Goal: Use online tool/utility: Utilize a website feature to perform a specific function

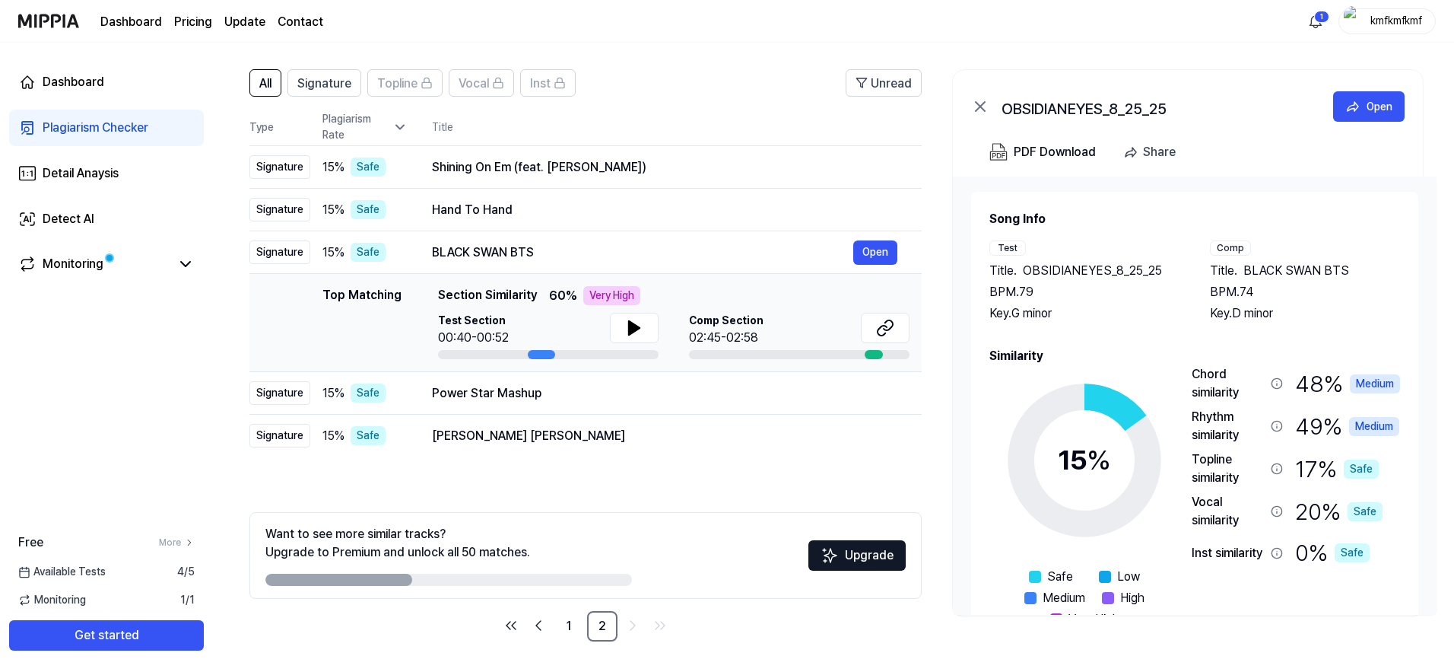
click at [695, 297] on div "Top Matching Section Similarity 60 % Very High" at bounding box center [674, 295] width 472 height 19
click at [647, 326] on button at bounding box center [634, 328] width 49 height 30
click at [879, 329] on icon at bounding box center [882, 331] width 9 height 10
click at [618, 317] on button at bounding box center [634, 328] width 49 height 30
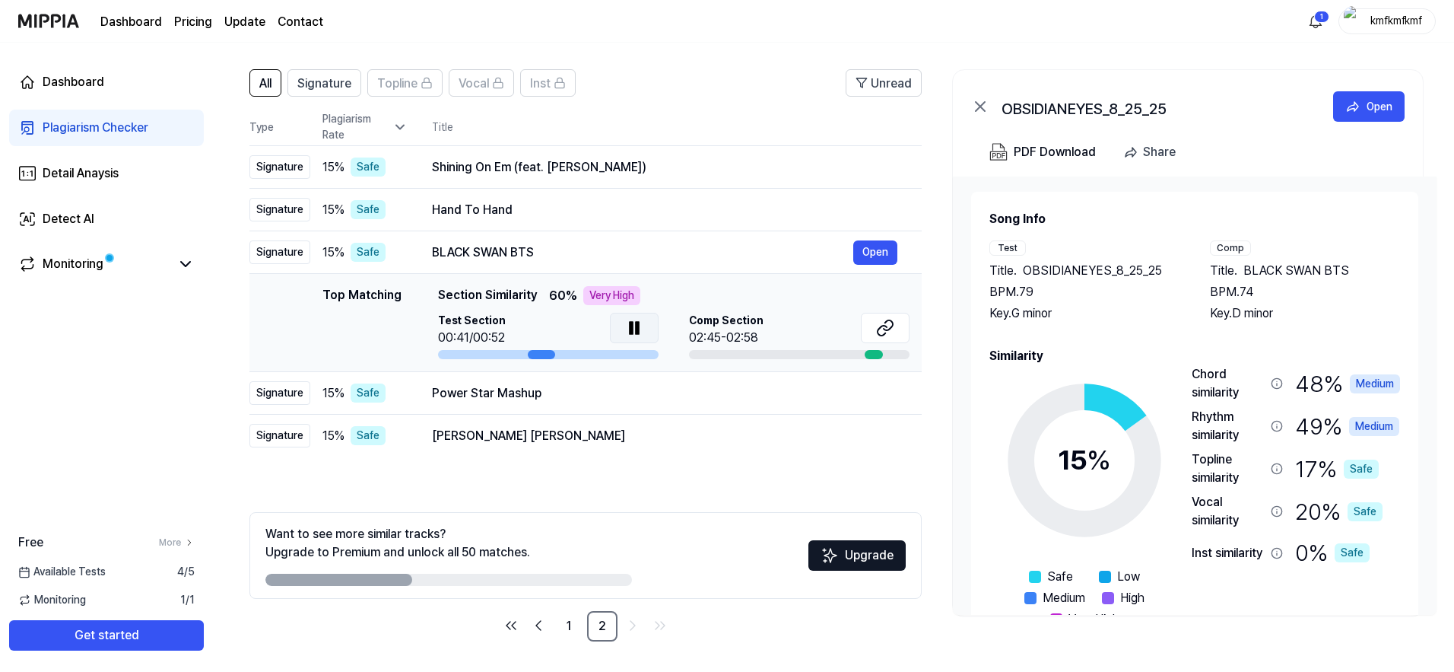
click at [622, 317] on button at bounding box center [634, 328] width 49 height 30
click at [397, 126] on icon at bounding box center [400, 128] width 8 height 4
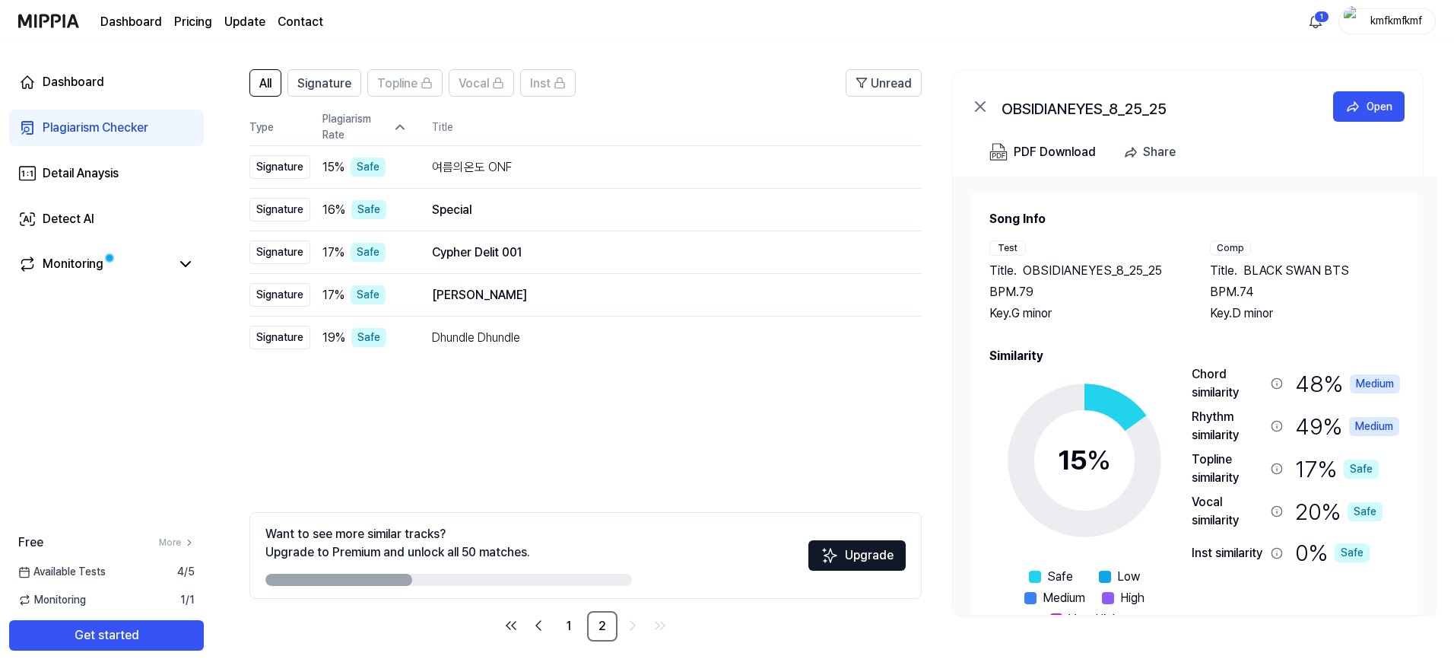
click at [397, 126] on icon at bounding box center [400, 128] width 8 height 4
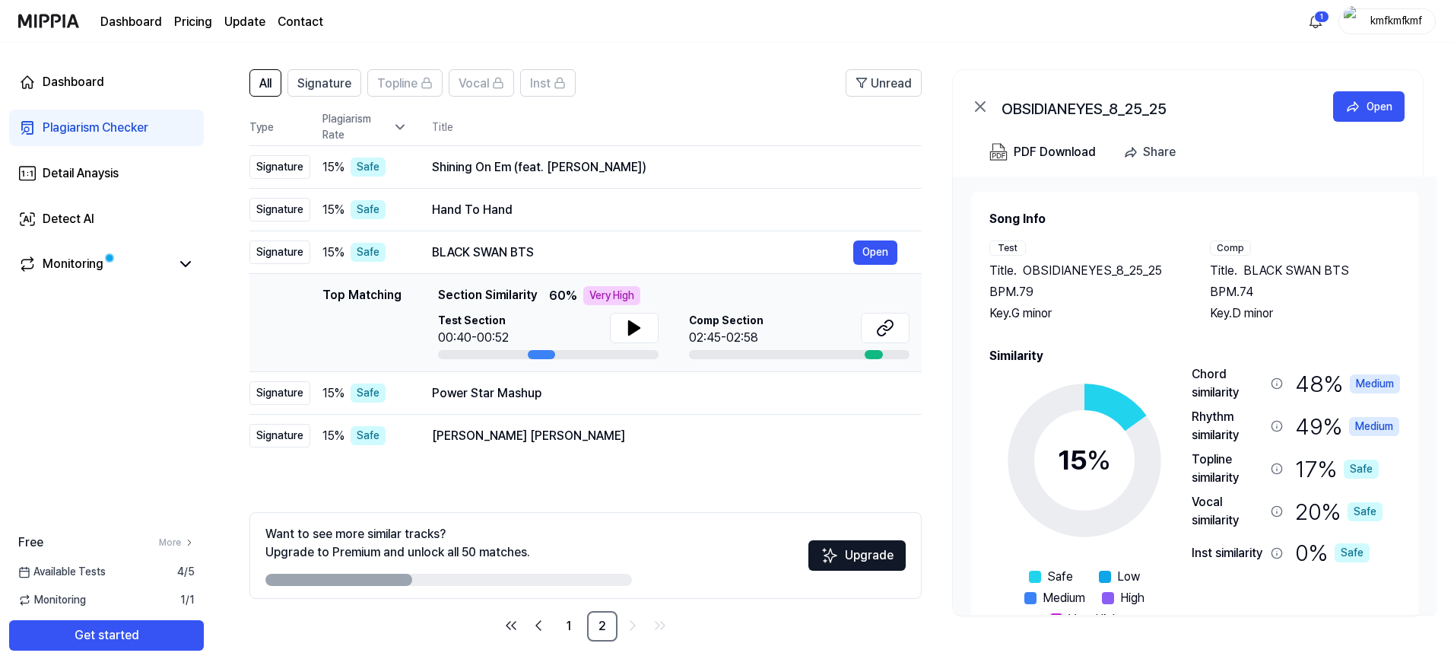
click at [397, 126] on icon at bounding box center [400, 128] width 8 height 4
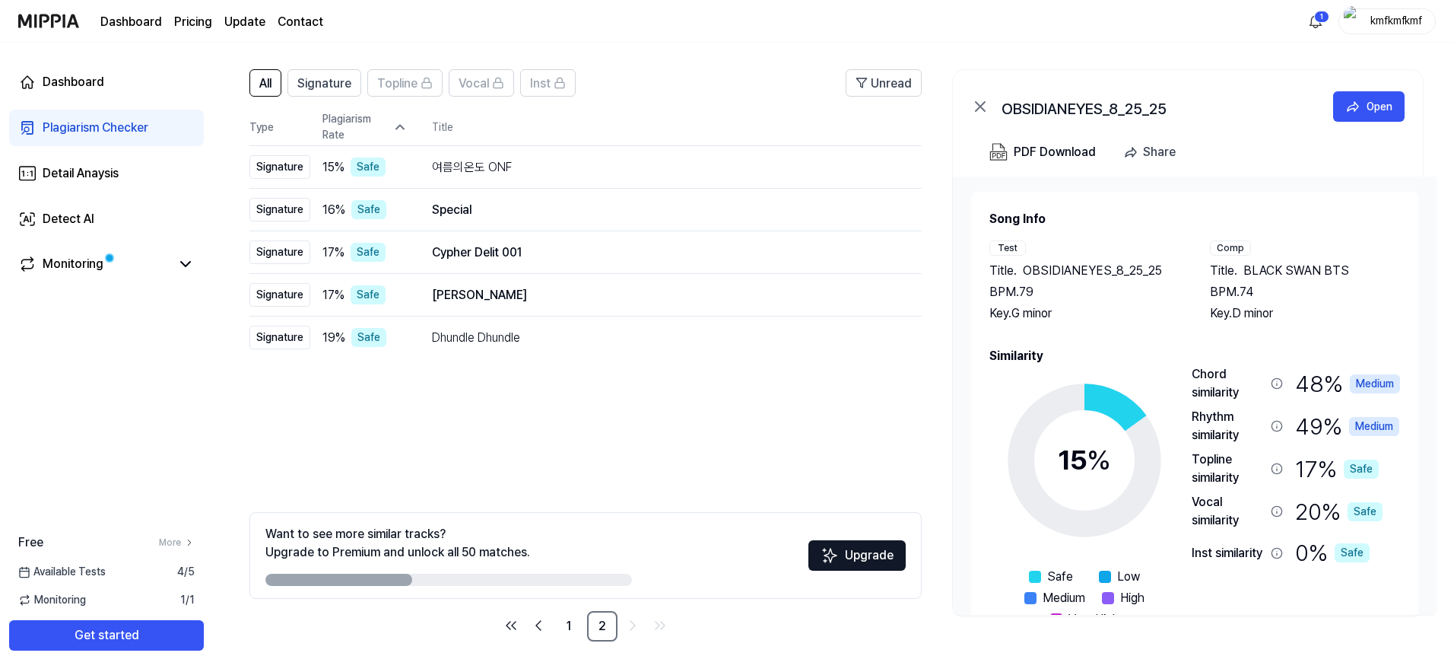
click at [397, 126] on icon at bounding box center [400, 128] width 8 height 4
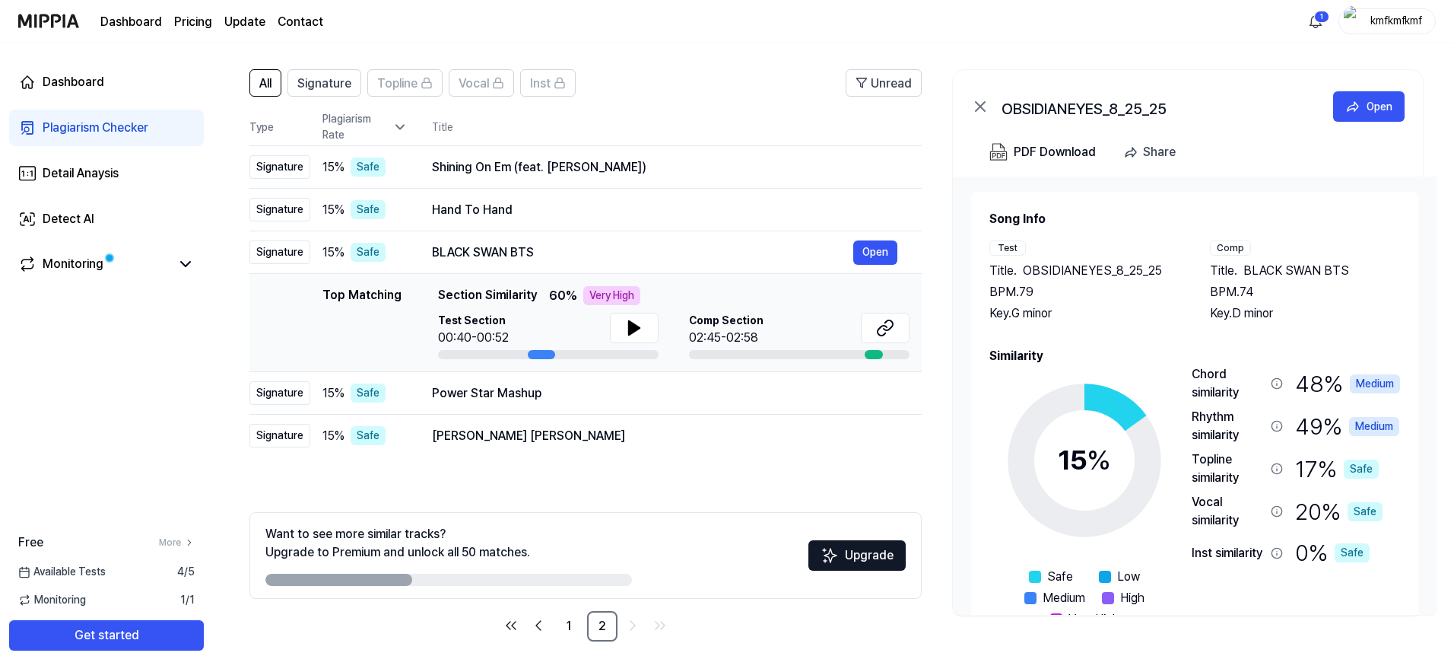
click at [863, 555] on button "Upgrade" at bounding box center [857, 555] width 97 height 30
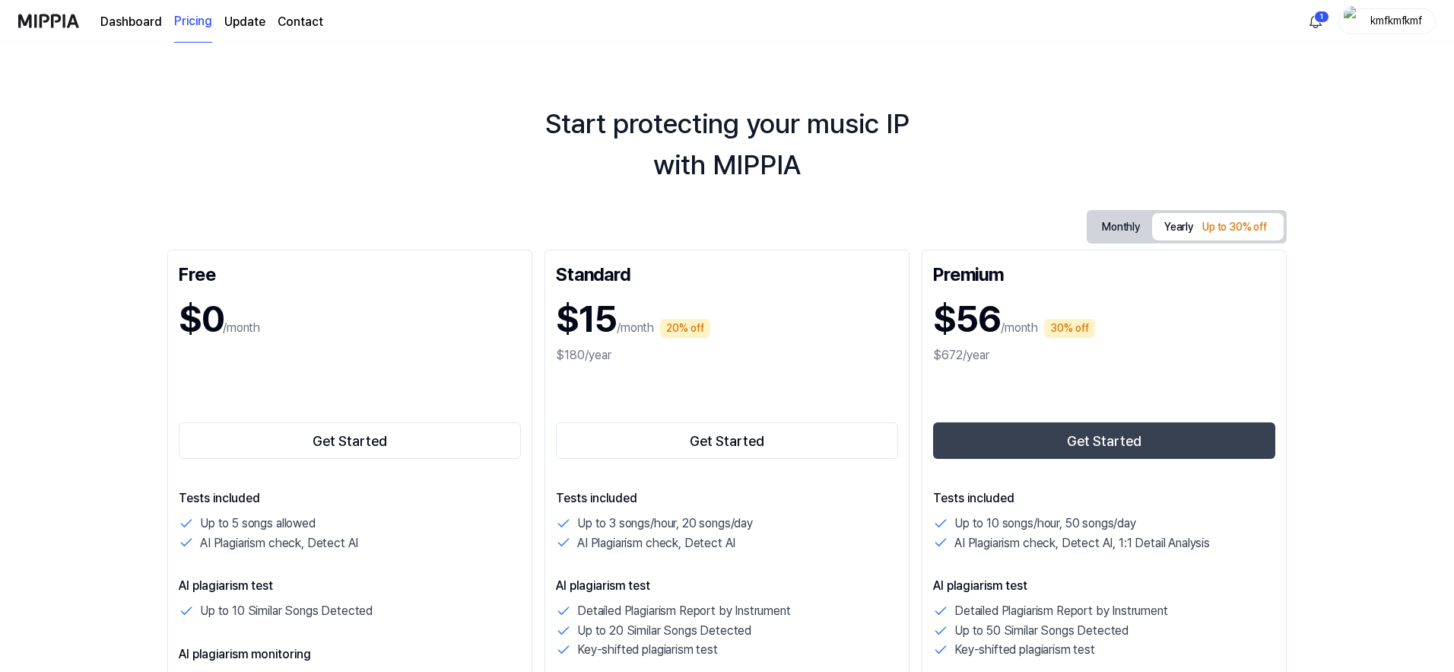
click at [145, 20] on link "Dashboard" at bounding box center [131, 22] width 62 height 18
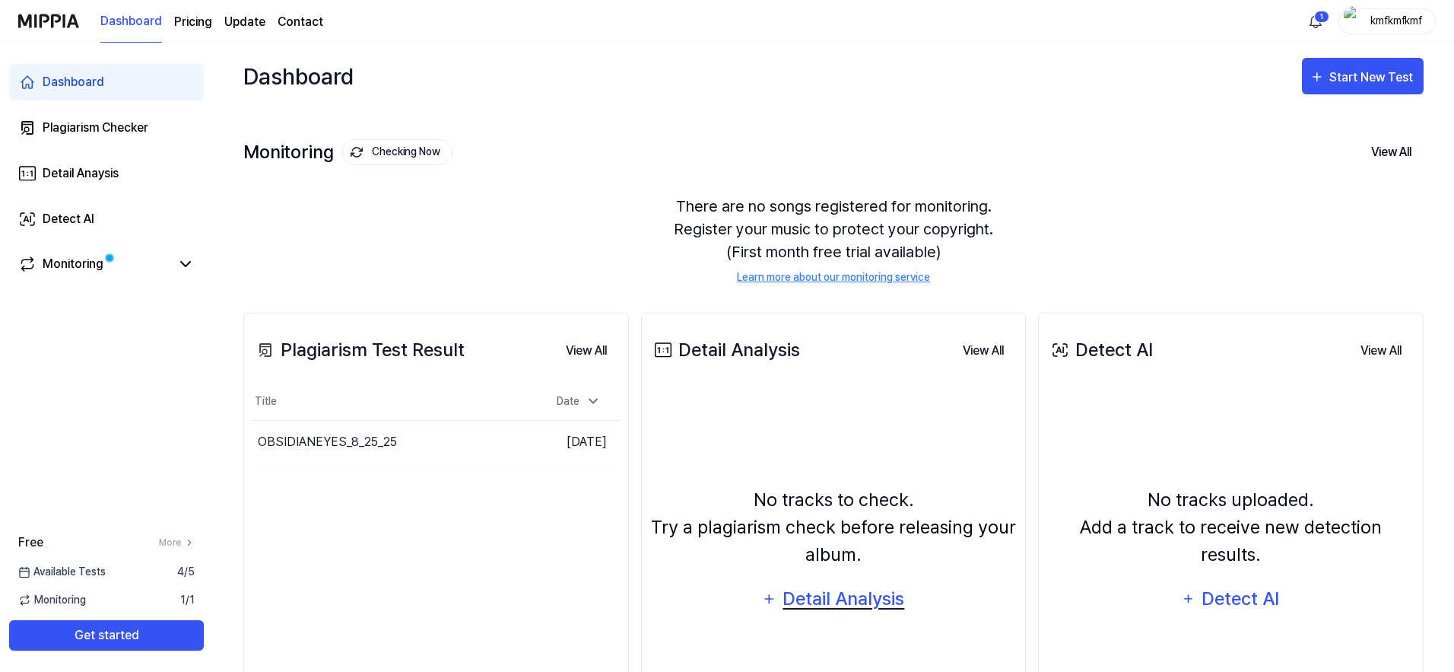
click at [833, 593] on div "Detail Analysis" at bounding box center [844, 598] width 124 height 29
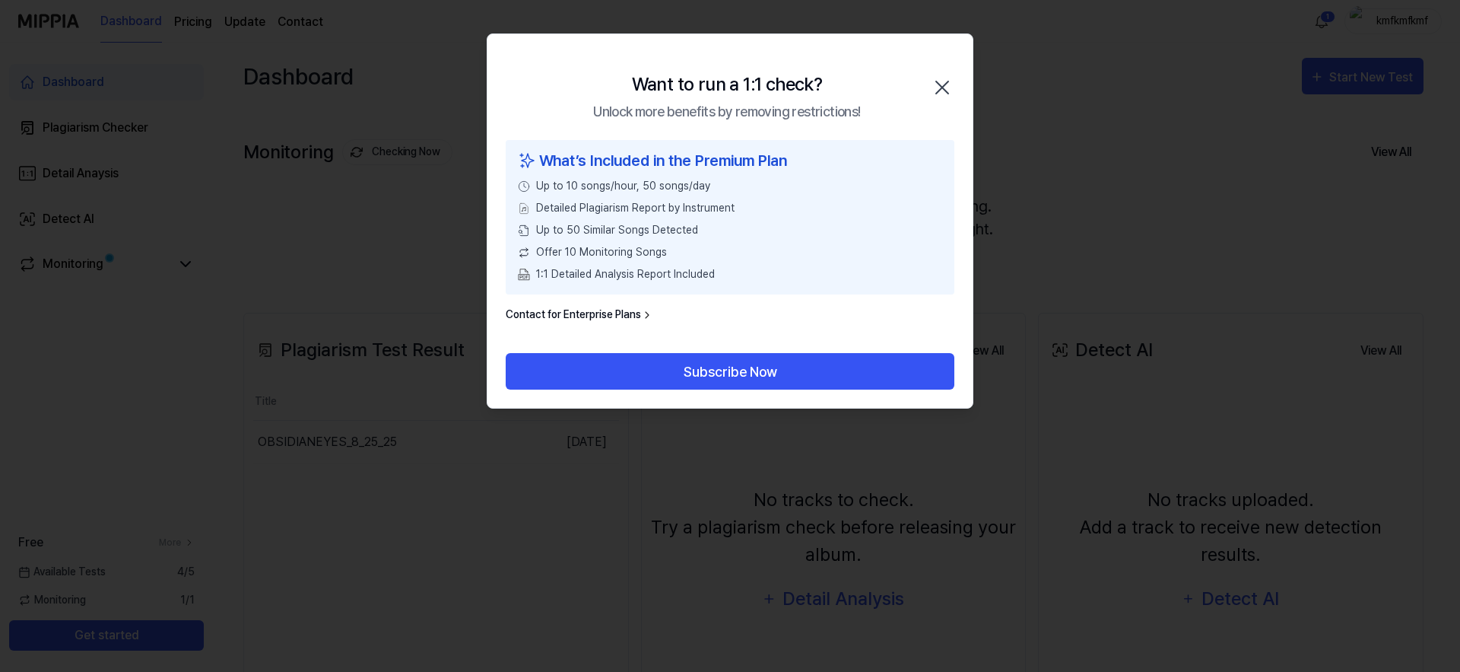
click at [949, 91] on icon "button" at bounding box center [942, 87] width 24 height 24
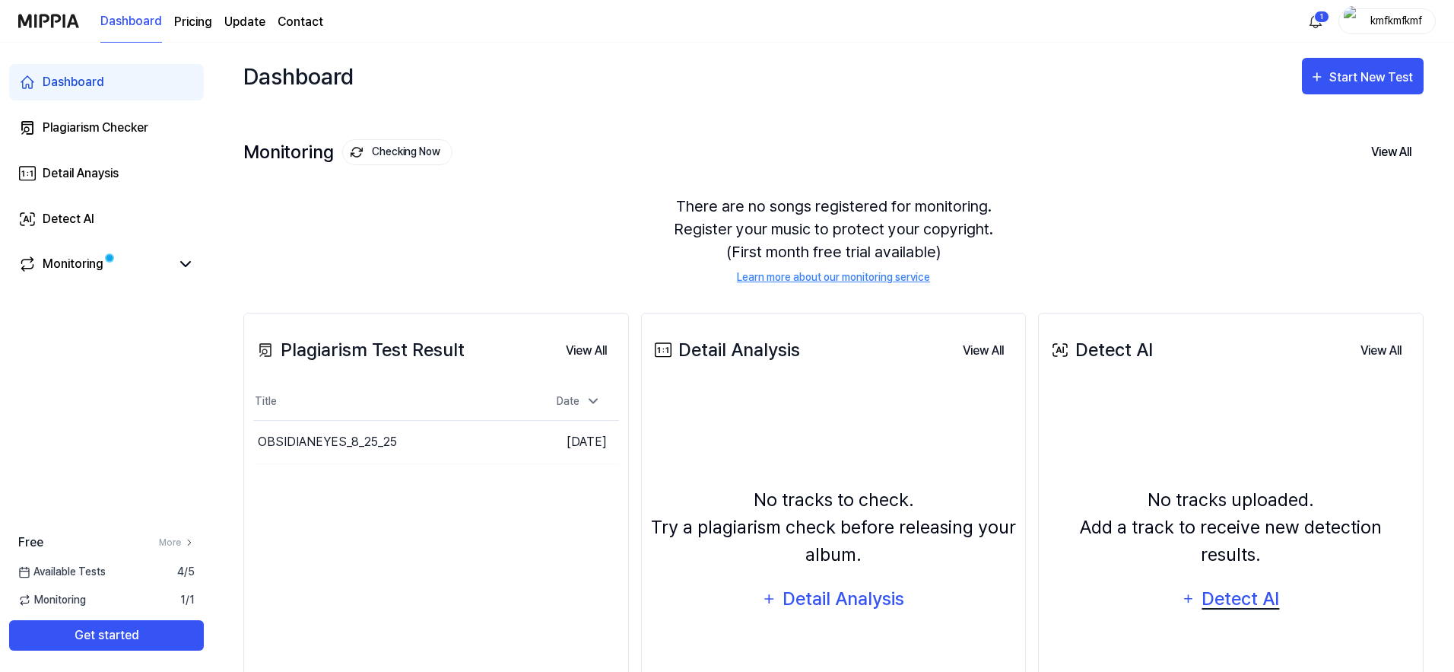
click at [1206, 593] on div "Detect AI" at bounding box center [1240, 598] width 81 height 29
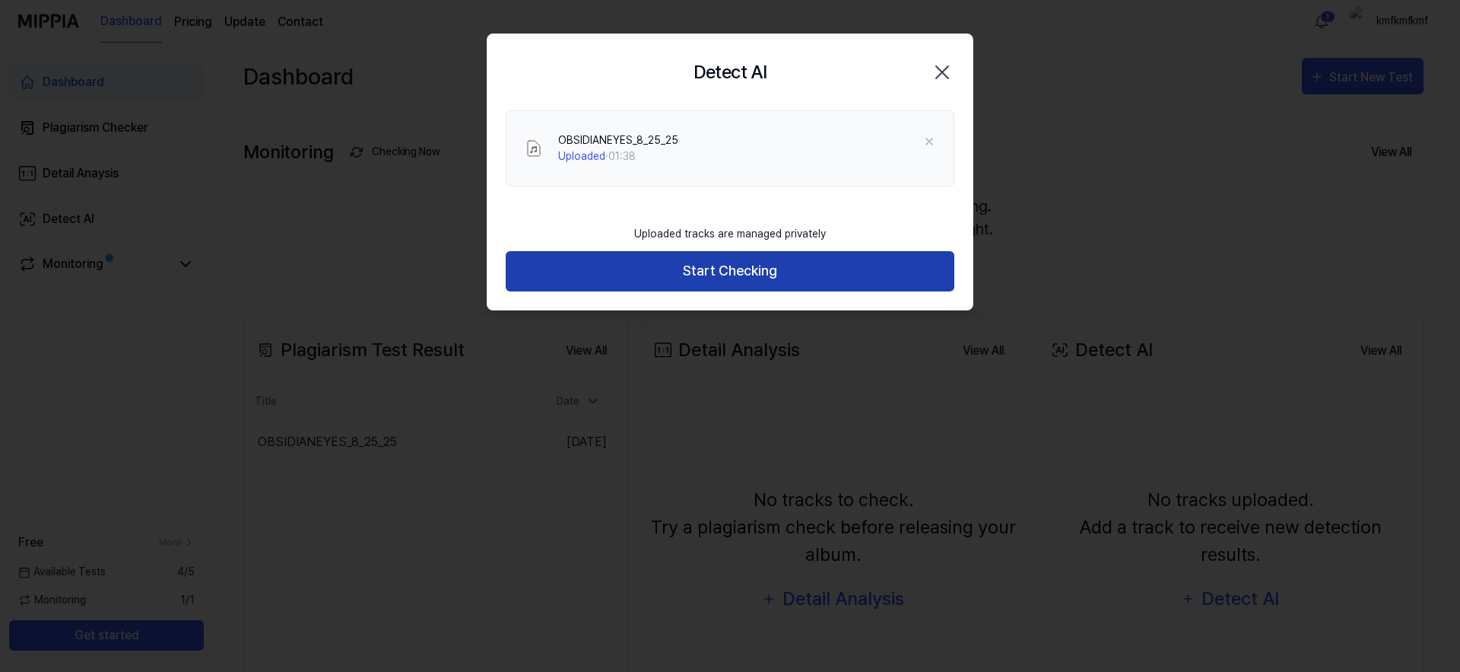
click at [687, 278] on button "Start Checking" at bounding box center [730, 271] width 449 height 40
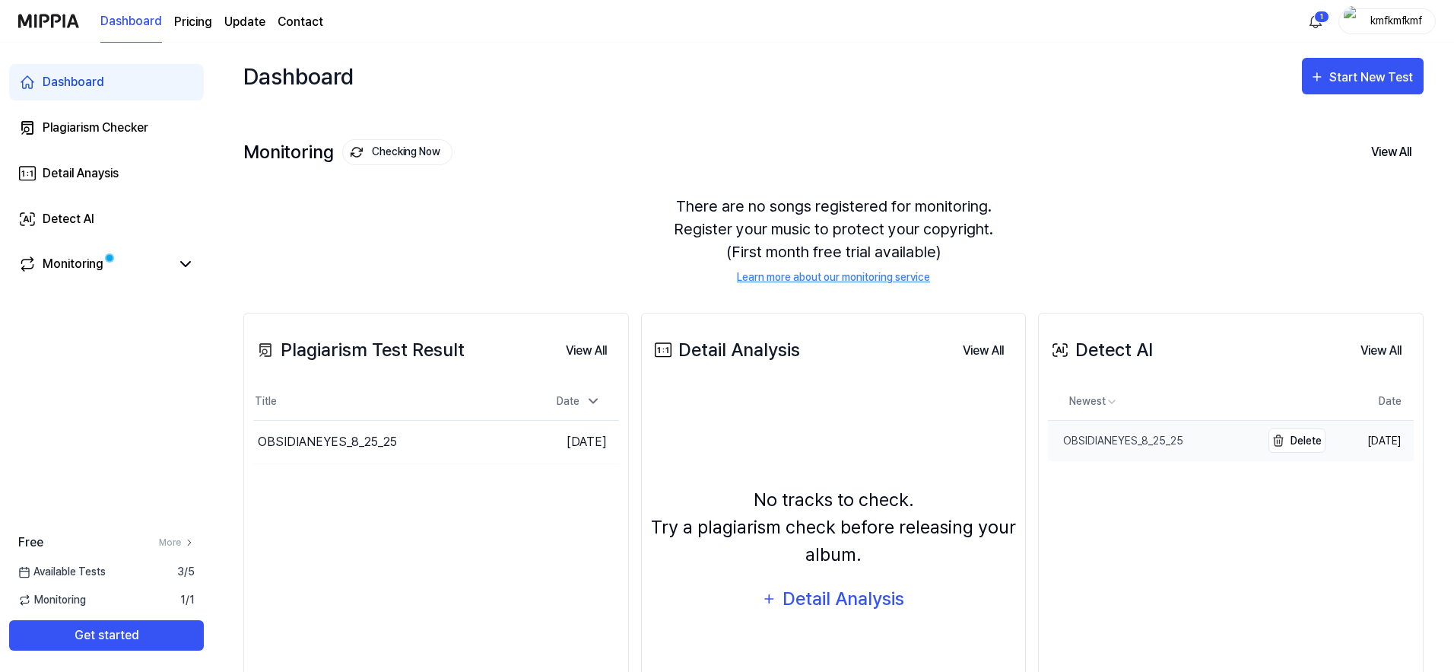
click at [1110, 443] on div "OBSIDIANEYES_8_25_25" at bounding box center [1115, 441] width 135 height 16
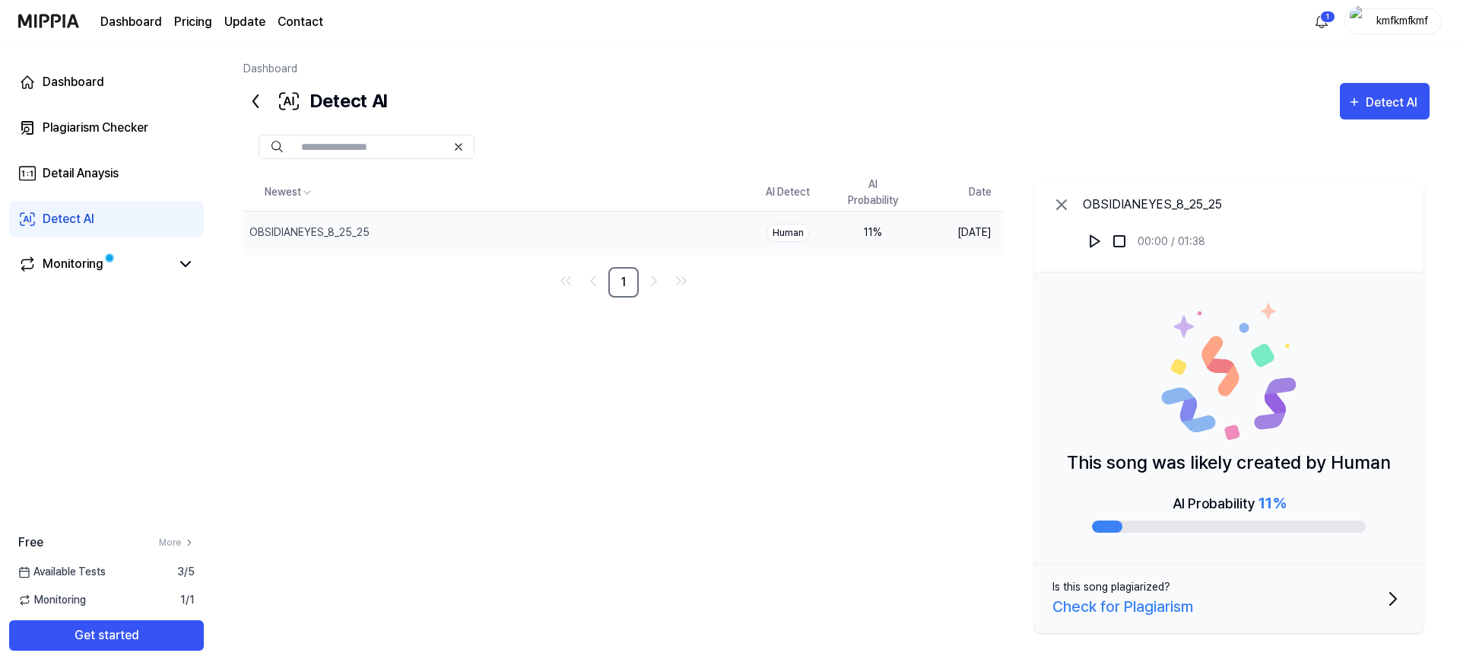
click at [583, 124] on div at bounding box center [836, 146] width 1187 height 55
